Goal: Navigation & Orientation: Find specific page/section

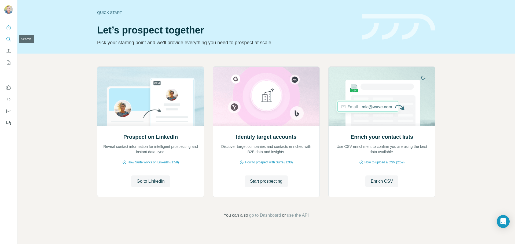
click at [7, 39] on icon "Search" at bounding box center [8, 38] width 5 height 5
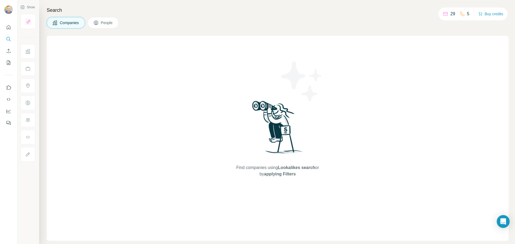
click at [106, 23] on span "People" at bounding box center [107, 22] width 12 height 5
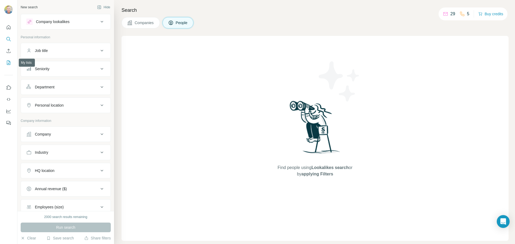
click at [7, 62] on icon "My lists" at bounding box center [8, 62] width 5 height 5
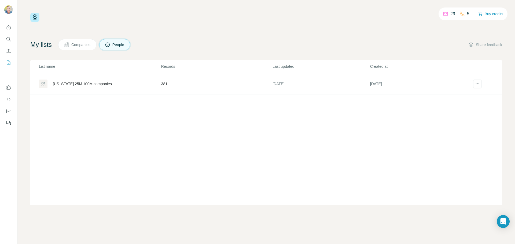
drag, startPoint x: 68, startPoint y: 98, endPoint x: 60, endPoint y: 98, distance: 7.8
click at [60, 98] on div "List name Records Last updated Created at Arizona 25M 100M companies 381 1 day …" at bounding box center [266, 132] width 472 height 145
click at [9, 27] on icon "Quick start" at bounding box center [8, 27] width 5 height 5
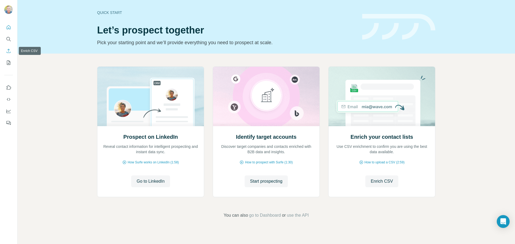
click at [8, 50] on icon "Enrich CSV" at bounding box center [8, 50] width 5 height 5
